Goal: Task Accomplishment & Management: Complete application form

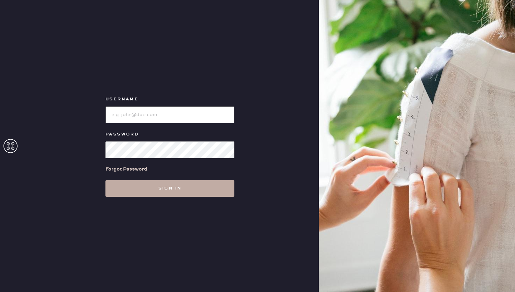
type input "reformationwilliamsburg"
click at [209, 184] on button "Sign in" at bounding box center [170, 188] width 129 height 17
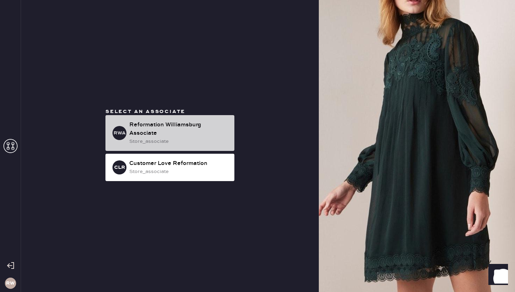
click at [203, 127] on div "Reformation Williamsburg Associate" at bounding box center [179, 129] width 100 height 17
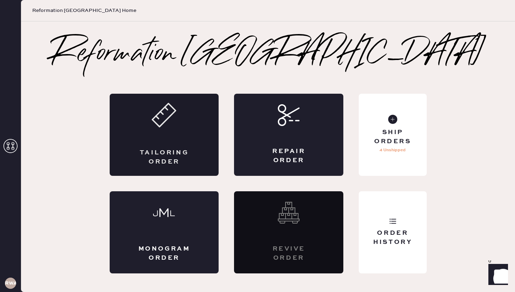
click at [163, 136] on div "Tailoring Order" at bounding box center [164, 135] width 109 height 82
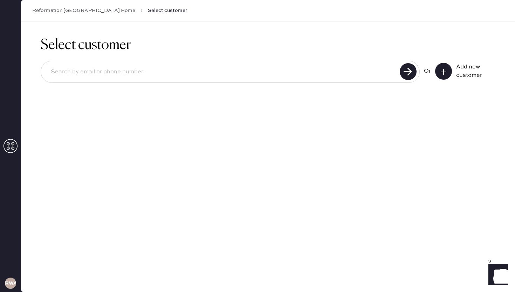
click at [340, 71] on input at bounding box center [221, 72] width 353 height 16
type input "[EMAIL_ADDRESS][DOMAIN_NAME]"
click at [410, 69] on use at bounding box center [408, 71] width 17 height 17
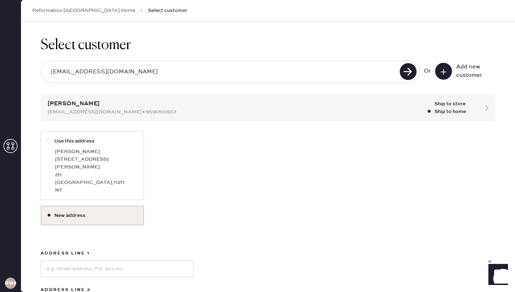
scroll to position [29, 0]
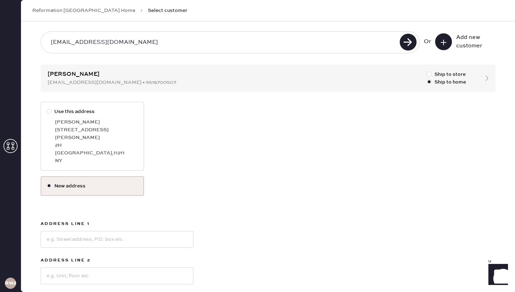
click at [95, 182] on label "New address" at bounding box center [93, 186] width 92 height 8
click at [47, 182] on input "New address" at bounding box center [47, 182] width 0 height 0
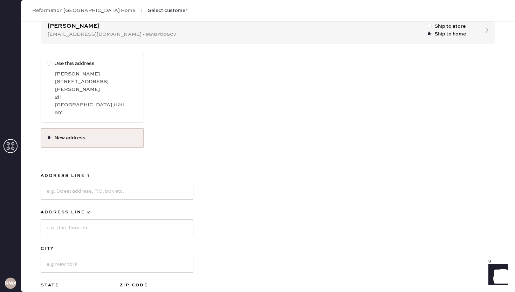
scroll to position [87, 0]
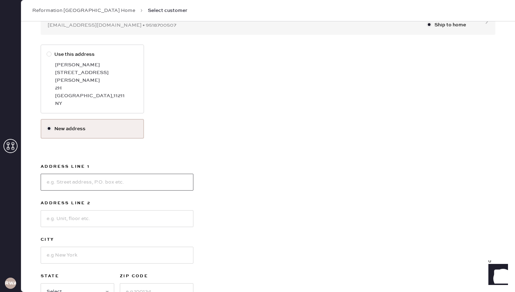
click at [92, 175] on input at bounding box center [117, 182] width 153 height 17
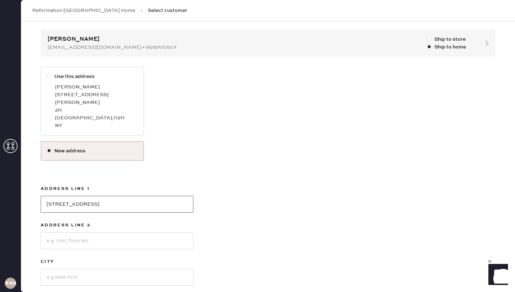
type input "[STREET_ADDRESS]"
click at [96, 232] on input at bounding box center [117, 240] width 153 height 17
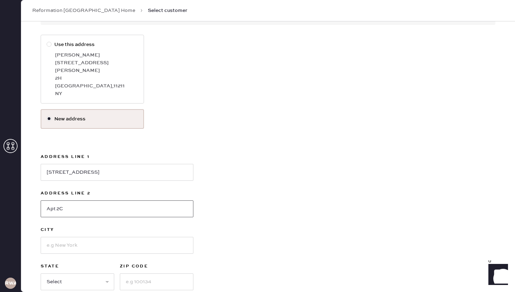
scroll to position [99, 0]
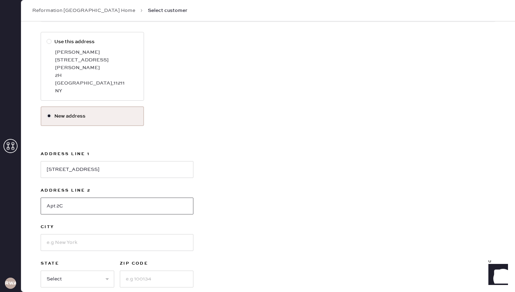
type input "Apt 2C"
click at [124, 238] on input at bounding box center [117, 242] width 153 height 17
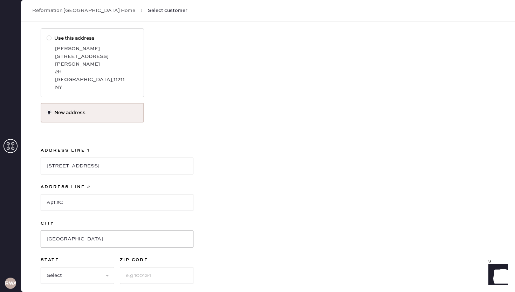
type input "[GEOGRAPHIC_DATA]"
click at [74, 267] on select "Select AK AL AR AZ CA CO CT [GEOGRAPHIC_DATA] DE FL [GEOGRAPHIC_DATA] HI [GEOGR…" at bounding box center [78, 275] width 74 height 17
select select "NY"
click at [41, 267] on select "Select AK AL AR AZ CA CO CT [GEOGRAPHIC_DATA] DE FL [GEOGRAPHIC_DATA] HI [GEOGR…" at bounding box center [78, 275] width 74 height 17
click at [148, 269] on input at bounding box center [157, 275] width 74 height 17
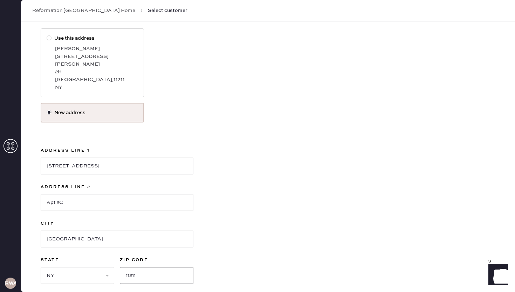
scroll to position [128, 0]
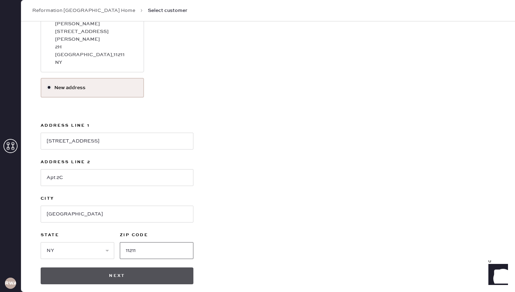
type input "11211"
click at [148, 267] on button "Next" at bounding box center [117, 275] width 153 height 17
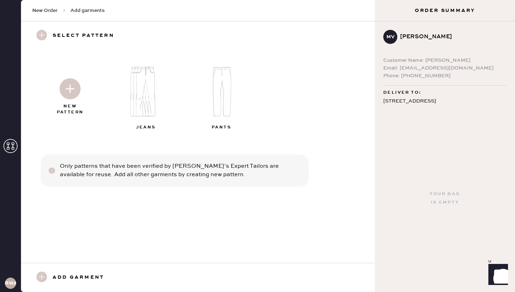
click at [146, 87] on img at bounding box center [149, 91] width 76 height 61
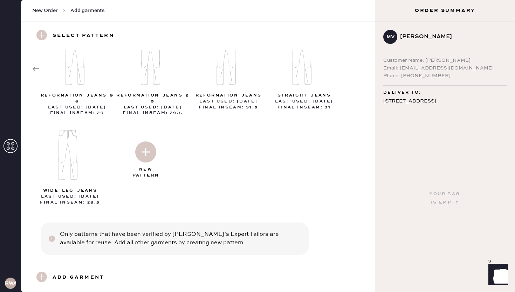
scroll to position [40, 0]
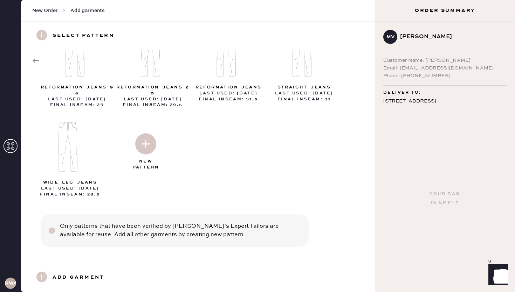
click at [42, 279] on use at bounding box center [41, 276] width 11 height 11
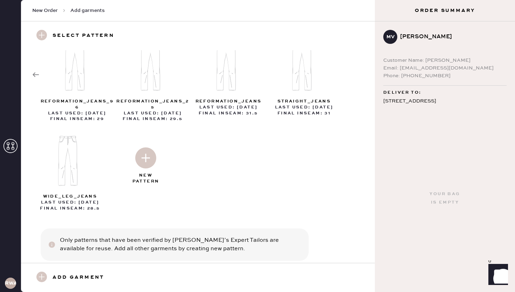
scroll to position [26, 0]
click at [147, 158] on img at bounding box center [145, 158] width 21 height 21
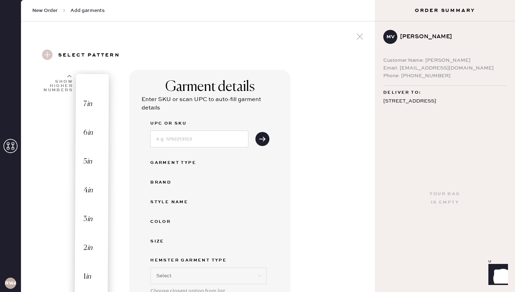
select select "2"
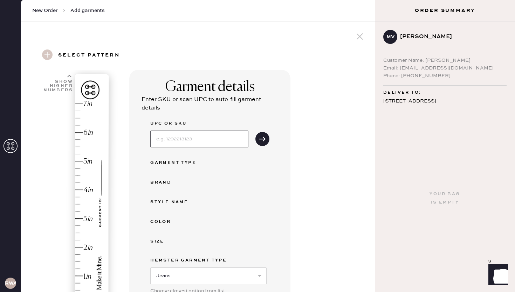
click at [179, 135] on input at bounding box center [199, 138] width 98 height 17
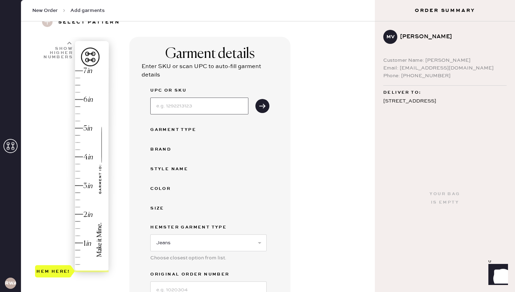
scroll to position [47, 0]
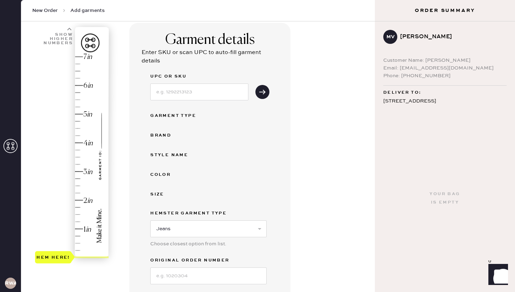
type input "2.5"
click at [76, 185] on div "Hem here!" at bounding box center [72, 157] width 75 height 207
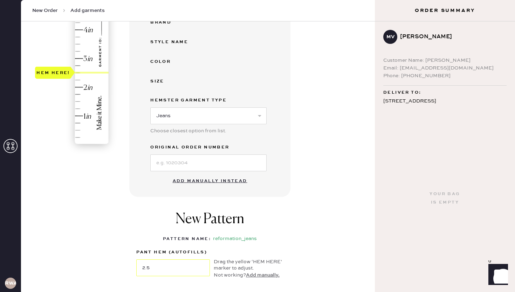
scroll to position [169, 0]
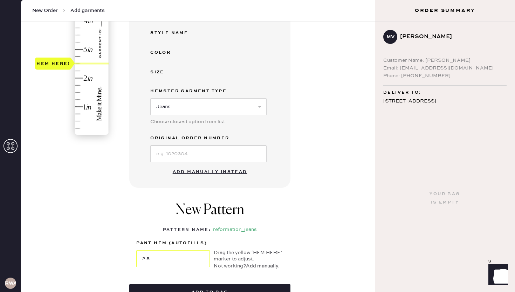
click at [199, 170] on button "Add manually instead" at bounding box center [210, 172] width 83 height 14
select select "2"
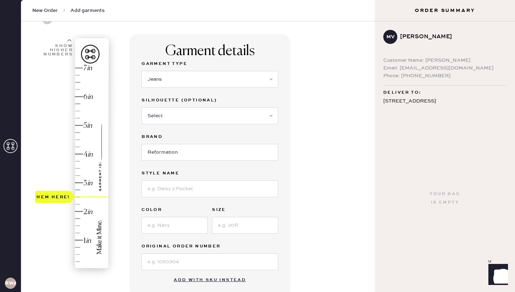
scroll to position [36, 0]
click at [169, 84] on select "Select Basic Skirt Jeans Leggings Pants Shorts Basic Sleeved Dress Basic Sleeve…" at bounding box center [210, 78] width 137 height 17
click at [142, 70] on select "Select Basic Skirt Jeans Leggings Pants Shorts Basic Sleeved Dress Basic Sleeve…" at bounding box center [210, 78] width 137 height 17
click at [172, 119] on select "Select Shorts Cropped Flare Boot Cut Straight Skinny Other" at bounding box center [210, 115] width 137 height 17
select select "5"
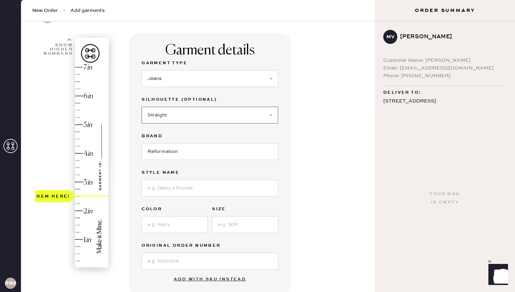
click at [142, 107] on select "Select Shorts Cropped Flare Boot Cut Straight Skinny Other" at bounding box center [210, 115] width 137 height 17
click at [161, 195] on input at bounding box center [210, 188] width 137 height 17
click at [294, 189] on div "Garment details Garment Type Select Basic Skirt Jeans Leggings Pants Shorts Bas…" at bounding box center [249, 232] width 240 height 398
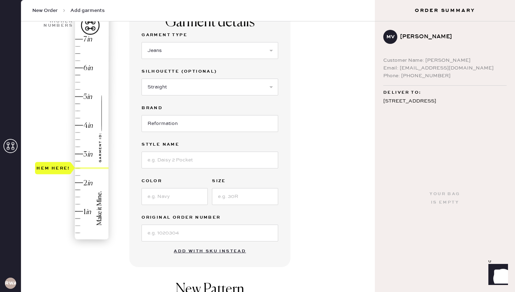
scroll to position [66, 0]
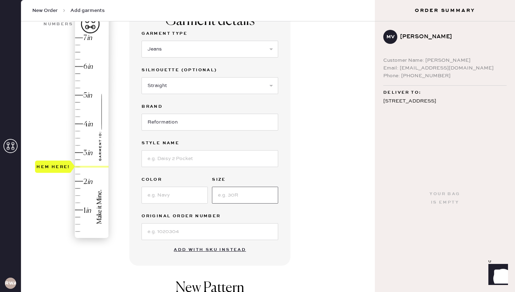
click at [226, 195] on input at bounding box center [245, 195] width 66 height 17
type input "28"
click at [162, 191] on input at bounding box center [175, 195] width 66 height 17
type input "Ondine"
click at [158, 158] on input at bounding box center [210, 158] width 137 height 17
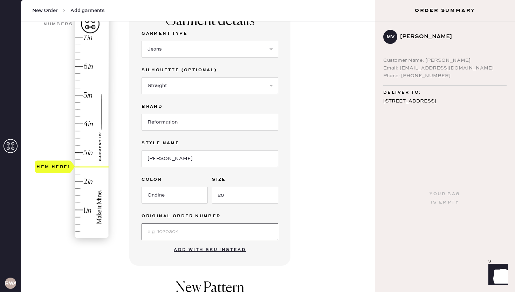
click at [158, 229] on input at bounding box center [210, 231] width 137 height 17
click at [250, 153] on input "[PERSON_NAME]" at bounding box center [210, 158] width 137 height 17
click at [195, 160] on input "[PERSON_NAME]" at bounding box center [210, 158] width 137 height 17
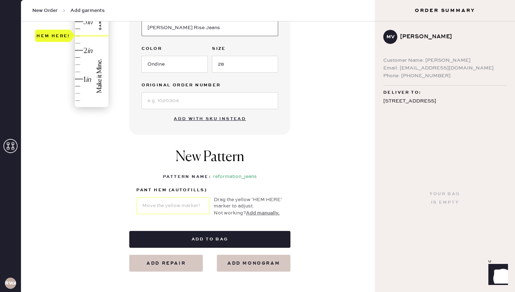
scroll to position [200, 0]
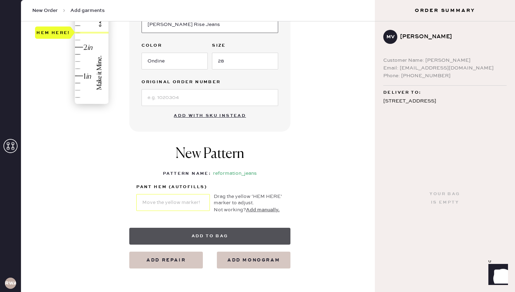
type input "[PERSON_NAME] Rise Jeans"
click at [223, 235] on button "Add to bag" at bounding box center [209, 236] width 161 height 17
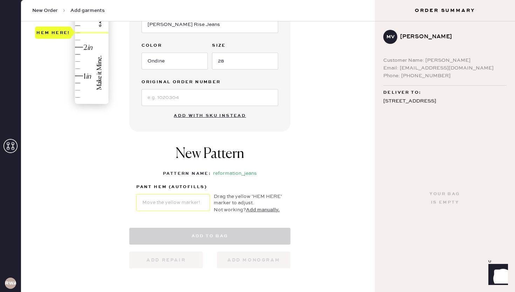
select select "2"
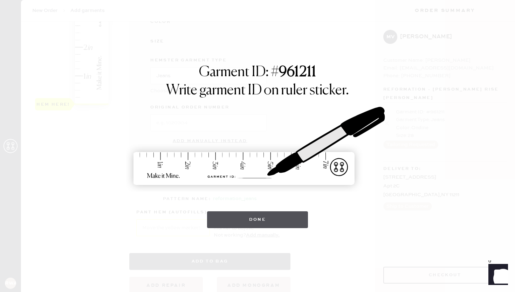
click at [256, 222] on button "Done" at bounding box center [257, 219] width 101 height 17
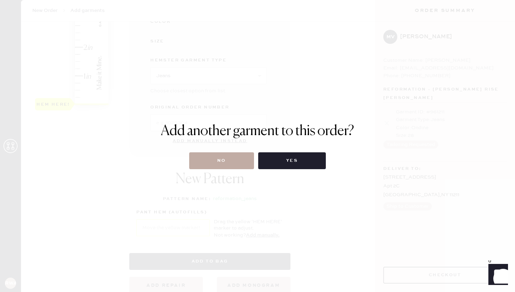
click at [226, 159] on button "No" at bounding box center [221, 160] width 65 height 17
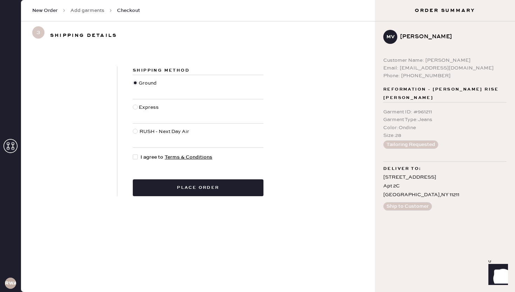
click at [138, 157] on div at bounding box center [137, 157] width 8 height 8
click at [133, 154] on input "I agree to Terms & Conditions" at bounding box center [133, 153] width 0 height 0
checkbox input "true"
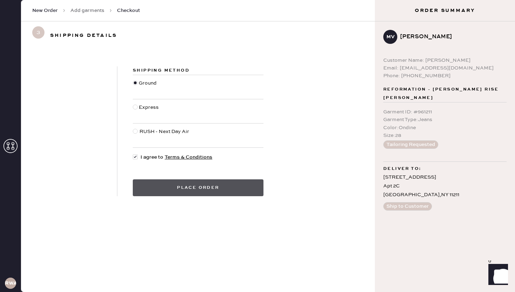
click at [187, 189] on button "Place order" at bounding box center [198, 187] width 131 height 17
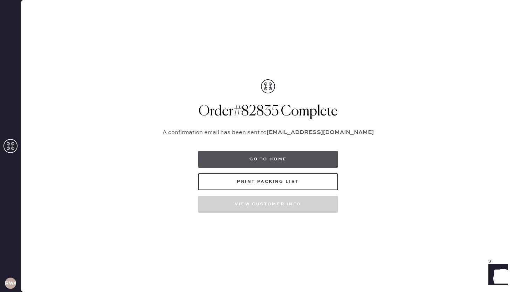
click at [228, 160] on button "Go to home" at bounding box center [268, 159] width 140 height 17
